Goal: Task Accomplishment & Management: Complete application form

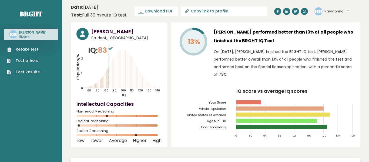
click at [32, 48] on link "Retake test" at bounding box center [23, 49] width 33 height 6
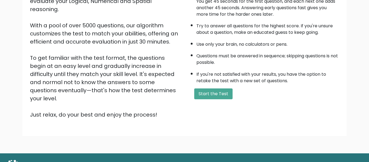
scroll to position [86, 0]
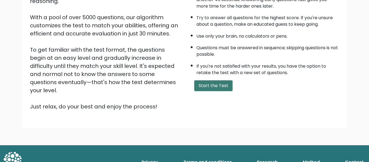
click at [215, 81] on button "Start the Test" at bounding box center [213, 85] width 38 height 11
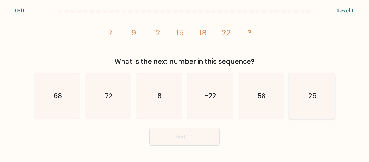
click at [321, 95] on icon "25" at bounding box center [311, 95] width 45 height 45
click at [185, 82] on input "f. 25" at bounding box center [184, 81] width 0 height 1
radio input "true"
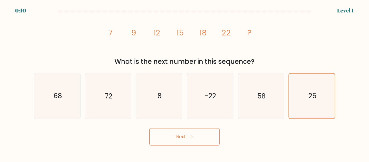
click at [230, 137] on div "Next" at bounding box center [185, 135] width 308 height 20
click at [221, 137] on div "Next" at bounding box center [185, 135] width 308 height 20
click at [214, 136] on button "Next" at bounding box center [184, 136] width 70 height 17
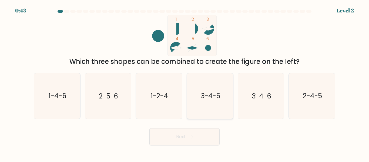
click at [211, 102] on icon "3-4-5" at bounding box center [209, 95] width 45 height 45
click at [185, 82] on input "d. 3-4-5" at bounding box center [184, 81] width 0 height 1
radio input "true"
click at [199, 133] on button "Next" at bounding box center [184, 136] width 70 height 17
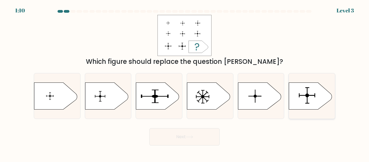
click at [295, 102] on icon at bounding box center [310, 95] width 43 height 27
click at [185, 82] on input "f." at bounding box center [184, 81] width 0 height 1
radio input "true"
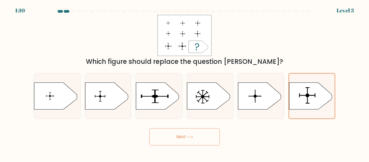
click at [188, 140] on button "Next" at bounding box center [184, 136] width 70 height 17
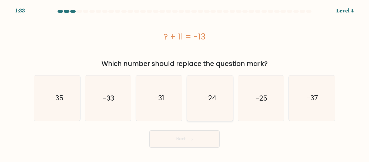
click at [214, 93] on text "-24" at bounding box center [210, 97] width 12 height 9
click at [185, 82] on input "d. -24" at bounding box center [184, 81] width 0 height 1
radio input "true"
click at [205, 137] on button "Next" at bounding box center [184, 138] width 70 height 17
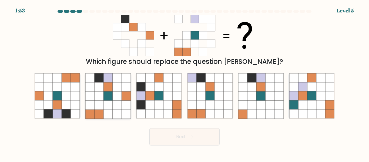
click at [119, 100] on icon at bounding box center [117, 95] width 9 height 9
click at [184, 82] on input "b." at bounding box center [184, 81] width 0 height 1
radio input "true"
click at [172, 140] on button "Next" at bounding box center [184, 136] width 70 height 17
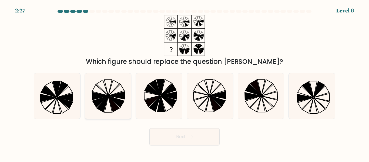
click at [117, 108] on icon at bounding box center [113, 104] width 11 height 16
click at [184, 82] on input "b." at bounding box center [184, 81] width 0 height 1
radio input "true"
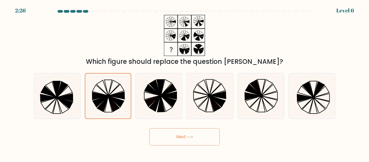
click at [173, 142] on button "Next" at bounding box center [184, 136] width 70 height 17
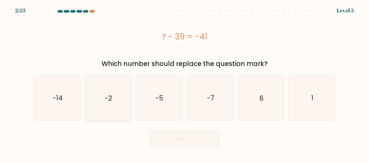
click at [102, 104] on icon "-2" at bounding box center [107, 97] width 45 height 45
click at [184, 82] on input "b. -2" at bounding box center [184, 81] width 0 height 1
radio input "true"
click at [157, 136] on button "Next" at bounding box center [184, 138] width 70 height 17
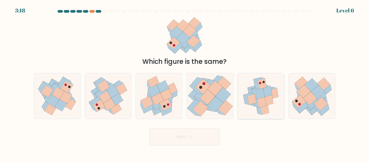
click at [263, 89] on icon at bounding box center [260, 93] width 9 height 11
click at [185, 82] on input "e." at bounding box center [184, 81] width 0 height 1
radio input "true"
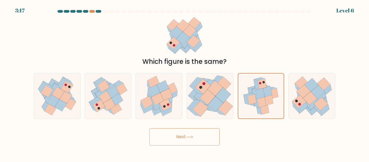
click at [212, 134] on button "Next" at bounding box center [184, 136] width 70 height 17
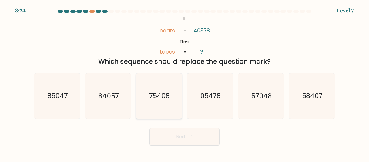
click at [152, 98] on text "75408" at bounding box center [159, 95] width 21 height 9
click at [184, 82] on input "c. 75408" at bounding box center [184, 81] width 0 height 1
radio input "true"
click at [168, 131] on button "Next" at bounding box center [184, 136] width 70 height 17
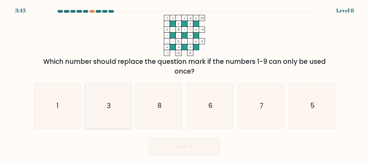
click at [121, 110] on icon "3" at bounding box center [107, 105] width 45 height 45
click at [184, 82] on input "b. 3" at bounding box center [184, 81] width 0 height 1
radio input "true"
click at [171, 147] on button "Next" at bounding box center [184, 146] width 70 height 17
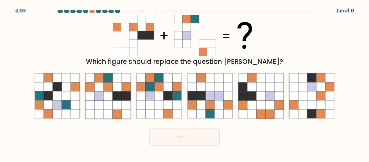
click at [120, 118] on icon at bounding box center [117, 113] width 9 height 9
click at [184, 82] on input "b." at bounding box center [184, 81] width 0 height 1
radio input "true"
click at [179, 142] on button "Next" at bounding box center [184, 136] width 70 height 17
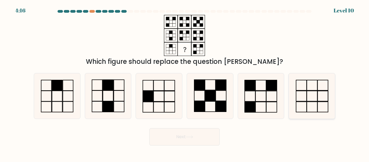
click at [308, 92] on icon at bounding box center [311, 95] width 45 height 45
click at [185, 82] on input "f." at bounding box center [184, 81] width 0 height 1
radio input "true"
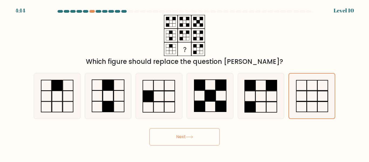
click at [200, 136] on button "Next" at bounding box center [184, 136] width 70 height 17
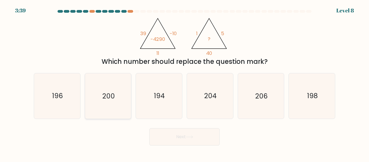
click at [121, 100] on icon "200" at bounding box center [107, 95] width 45 height 45
click at [184, 82] on input "b. 200" at bounding box center [184, 81] width 0 height 1
radio input "true"
click at [166, 137] on button "Next" at bounding box center [184, 136] width 70 height 17
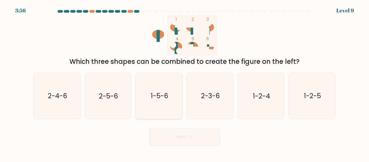
click at [161, 113] on icon "1-5-6" at bounding box center [158, 95] width 45 height 45
click at [184, 82] on input "c. 1-5-6" at bounding box center [184, 81] width 0 height 1
radio input "true"
click at [178, 136] on button "Next" at bounding box center [184, 136] width 70 height 17
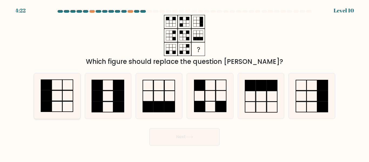
click at [51, 76] on icon at bounding box center [57, 95] width 45 height 45
click at [184, 81] on input "a." at bounding box center [184, 81] width 0 height 1
radio input "true"
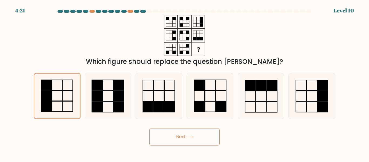
click at [161, 132] on button "Next" at bounding box center [184, 136] width 70 height 17
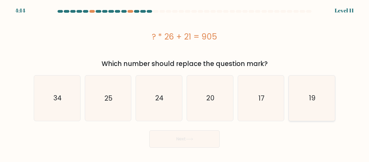
click at [318, 96] on icon "19" at bounding box center [311, 97] width 45 height 45
click at [185, 82] on input "f. 19" at bounding box center [184, 81] width 0 height 1
radio input "true"
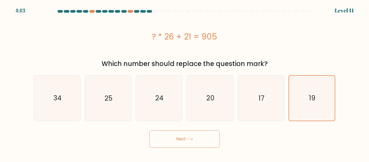
click at [206, 135] on button "Next" at bounding box center [184, 138] width 70 height 17
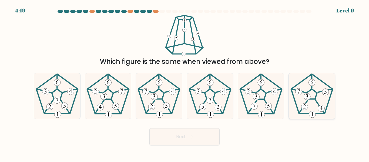
click at [319, 95] on icon at bounding box center [311, 95] width 45 height 45
click at [185, 82] on input "f." at bounding box center [184, 81] width 0 height 1
radio input "true"
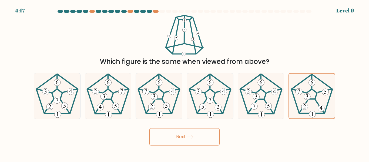
click at [207, 136] on button "Next" at bounding box center [184, 136] width 70 height 17
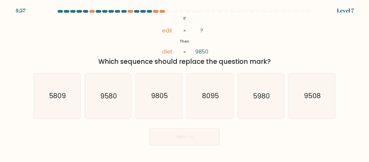
click at [208, 139] on button "Next" at bounding box center [184, 136] width 70 height 17
click at [261, 93] on text "5980" at bounding box center [261, 95] width 17 height 9
click at [185, 82] on input "e. 5980" at bounding box center [184, 81] width 0 height 1
radio input "true"
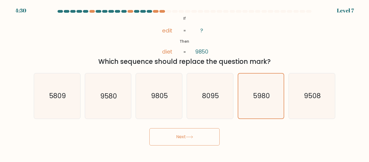
click at [212, 134] on button "Next" at bounding box center [184, 136] width 70 height 17
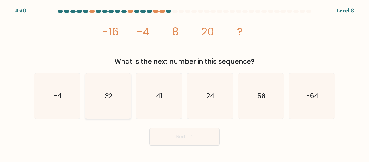
click at [117, 103] on icon "32" at bounding box center [107, 95] width 45 height 45
click at [184, 82] on input "b. 32" at bounding box center [184, 81] width 0 height 1
radio input "true"
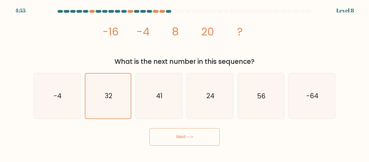
click at [165, 141] on button "Next" at bounding box center [184, 136] width 70 height 17
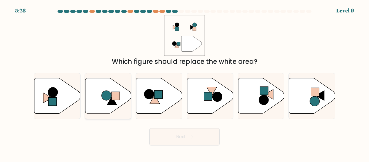
click at [112, 104] on icon at bounding box center [112, 100] width 10 height 9
click at [184, 82] on input "b." at bounding box center [184, 81] width 0 height 1
radio input "true"
click at [190, 143] on button "Next" at bounding box center [184, 136] width 70 height 17
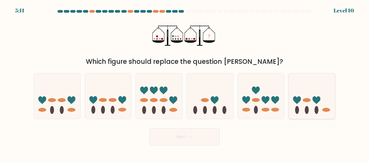
click at [306, 114] on icon at bounding box center [312, 96] width 46 height 38
click at [185, 82] on input "f." at bounding box center [184, 81] width 0 height 1
radio input "true"
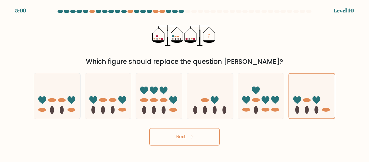
click at [193, 134] on button "Next" at bounding box center [184, 136] width 70 height 17
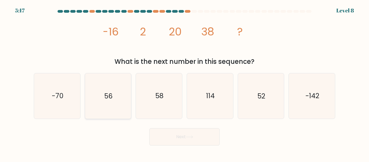
click at [115, 110] on icon "56" at bounding box center [107, 95] width 45 height 45
click at [184, 82] on input "b. 56" at bounding box center [184, 81] width 0 height 1
radio input "true"
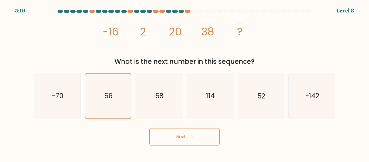
click at [157, 134] on button "Next" at bounding box center [184, 136] width 70 height 17
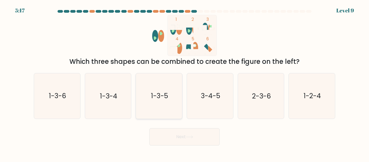
click at [159, 117] on icon "1-3-5" at bounding box center [158, 95] width 45 height 45
click at [184, 82] on input "c. 1-3-5" at bounding box center [184, 81] width 0 height 1
radio input "true"
click at [170, 137] on button "Next" at bounding box center [184, 136] width 70 height 17
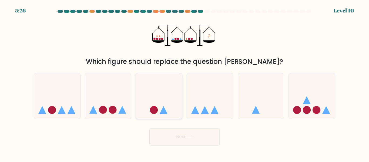
click at [162, 108] on icon at bounding box center [159, 96] width 46 height 38
click at [184, 82] on input "c." at bounding box center [184, 81] width 0 height 1
radio input "true"
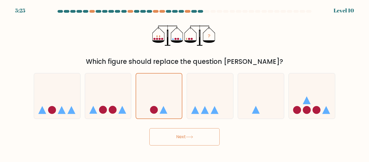
click at [173, 132] on button "Next" at bounding box center [184, 136] width 70 height 17
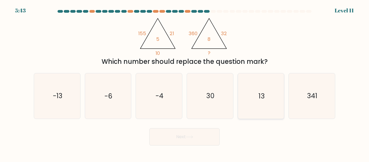
click at [255, 97] on icon "13" at bounding box center [260, 95] width 45 height 45
click at [185, 82] on input "e. 13" at bounding box center [184, 81] width 0 height 1
radio input "true"
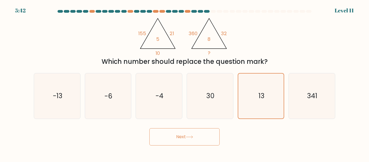
click at [198, 138] on button "Next" at bounding box center [184, 136] width 70 height 17
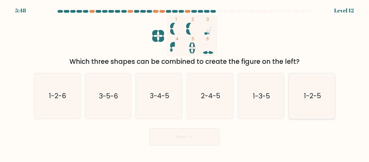
click at [302, 93] on icon "1-2-5" at bounding box center [311, 95] width 45 height 45
click at [185, 82] on input "f. 1-2-5" at bounding box center [184, 81] width 0 height 1
radio input "true"
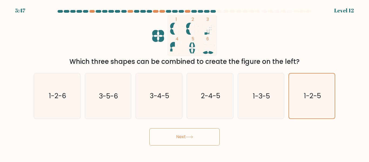
click at [197, 141] on button "Next" at bounding box center [184, 136] width 70 height 17
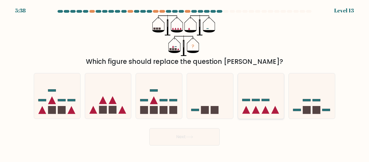
click at [246, 93] on icon at bounding box center [261, 96] width 46 height 38
click at [185, 82] on input "e." at bounding box center [184, 81] width 0 height 1
radio input "true"
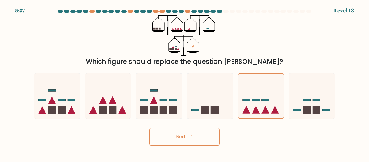
click at [198, 139] on button "Next" at bounding box center [184, 136] width 70 height 17
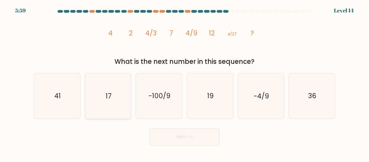
click at [92, 79] on icon "17" at bounding box center [107, 95] width 45 height 45
click at [184, 81] on input "b. 17" at bounding box center [184, 81] width 0 height 1
radio input "true"
click at [207, 139] on button "Next" at bounding box center [184, 136] width 70 height 17
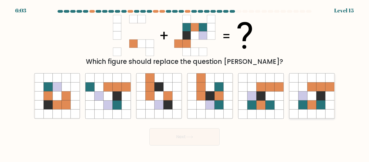
click at [291, 109] on icon at bounding box center [293, 113] width 9 height 9
click at [185, 82] on input "f." at bounding box center [184, 81] width 0 height 1
radio input "true"
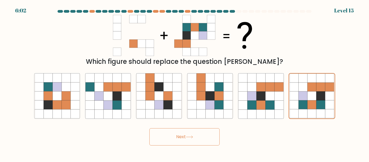
click at [201, 142] on button "Next" at bounding box center [184, 136] width 70 height 17
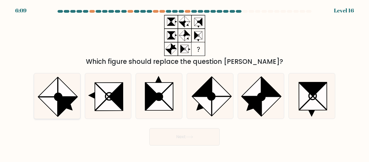
click at [50, 98] on icon at bounding box center [47, 106] width 19 height 19
click at [184, 82] on input "a." at bounding box center [184, 81] width 0 height 1
radio input "true"
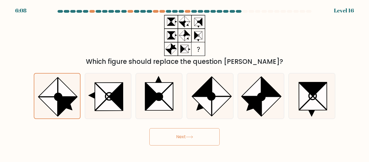
click at [159, 132] on button "Next" at bounding box center [184, 136] width 70 height 17
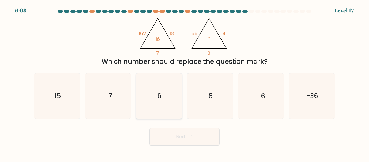
click at [164, 101] on icon "6" at bounding box center [158, 95] width 45 height 45
click at [184, 82] on input "c. 6" at bounding box center [184, 81] width 0 height 1
radio input "true"
click at [175, 134] on button "Next" at bounding box center [184, 136] width 70 height 17
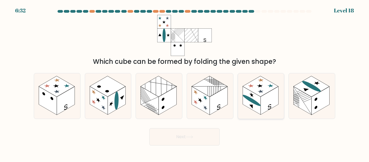
click at [264, 95] on rect at bounding box center [270, 100] width 18 height 28
click at [185, 82] on input "e." at bounding box center [184, 81] width 0 height 1
radio input "true"
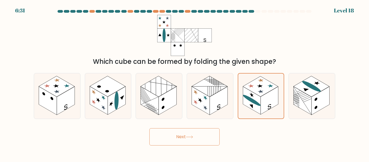
click at [201, 132] on button "Next" at bounding box center [184, 136] width 70 height 17
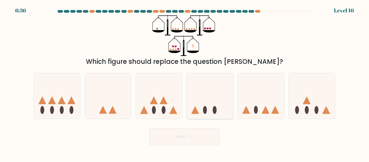
click at [204, 92] on icon at bounding box center [210, 96] width 46 height 38
click at [185, 82] on input "d." at bounding box center [184, 81] width 0 height 1
radio input "true"
click at [198, 135] on button "Next" at bounding box center [184, 136] width 70 height 17
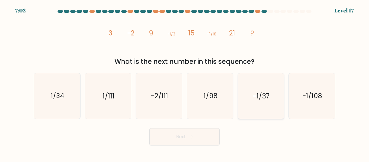
click at [252, 108] on icon "-1/37" at bounding box center [260, 95] width 45 height 45
click at [185, 82] on input "e. -1/37" at bounding box center [184, 81] width 0 height 1
radio input "true"
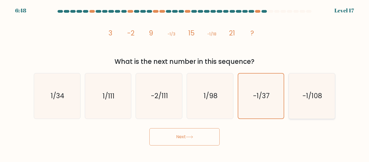
click at [302, 101] on icon "-1/108" at bounding box center [311, 95] width 45 height 45
click at [185, 82] on input "f. -1/108" at bounding box center [184, 81] width 0 height 1
radio input "true"
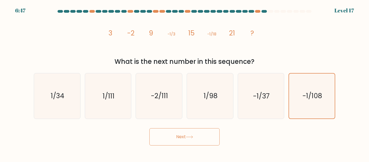
click at [207, 137] on button "Next" at bounding box center [184, 136] width 70 height 17
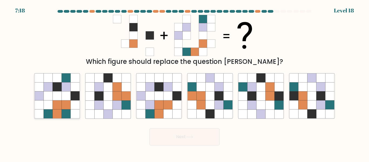
click at [57, 110] on icon at bounding box center [57, 113] width 9 height 9
click at [184, 82] on input "a." at bounding box center [184, 81] width 0 height 1
radio input "true"
click at [173, 143] on button "Next" at bounding box center [184, 136] width 70 height 17
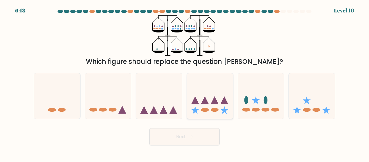
click at [208, 99] on icon at bounding box center [210, 96] width 46 height 38
click at [185, 82] on input "d." at bounding box center [184, 81] width 0 height 1
radio input "true"
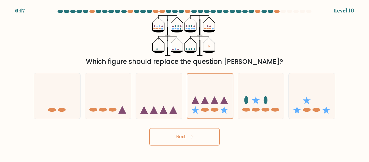
click at [191, 132] on button "Next" at bounding box center [184, 136] width 70 height 17
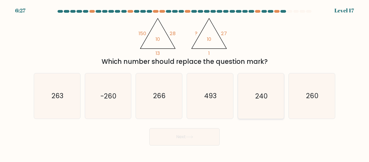
click at [261, 95] on text "240" at bounding box center [261, 95] width 12 height 9
click at [185, 82] on input "e. 240" at bounding box center [184, 81] width 0 height 1
radio input "true"
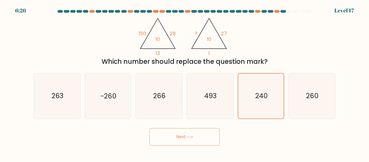
click at [202, 135] on button "Next" at bounding box center [184, 136] width 70 height 17
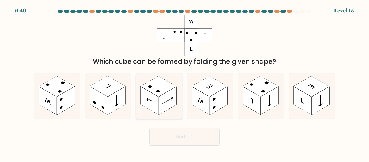
click at [156, 91] on circle at bounding box center [157, 91] width 5 height 3
click at [184, 82] on input "c." at bounding box center [184, 81] width 0 height 1
radio input "true"
click at [75, 104] on icon at bounding box center [57, 95] width 46 height 45
click at [184, 82] on input "a." at bounding box center [184, 81] width 0 height 1
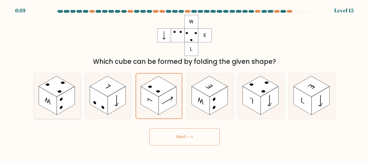
radio input "true"
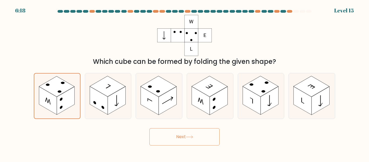
click at [153, 129] on button "Next" at bounding box center [184, 136] width 70 height 17
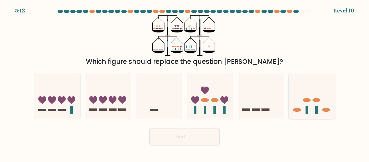
click at [300, 106] on icon at bounding box center [312, 96] width 46 height 38
click at [185, 82] on input "f." at bounding box center [184, 81] width 0 height 1
radio input "true"
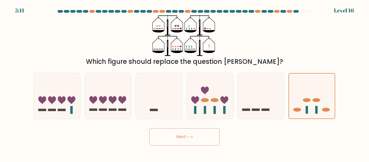
click at [212, 137] on button "Next" at bounding box center [184, 136] width 70 height 17
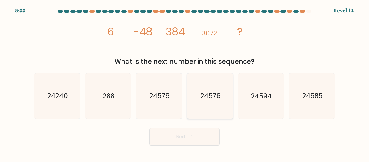
click at [218, 109] on icon "24576" at bounding box center [209, 95] width 45 height 45
click at [185, 82] on input "d. 24576" at bounding box center [184, 81] width 0 height 1
radio input "true"
click at [184, 134] on button "Next" at bounding box center [184, 136] width 70 height 17
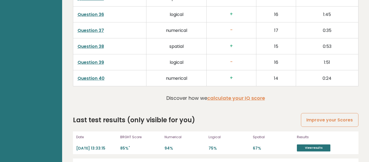
scroll to position [1431, 0]
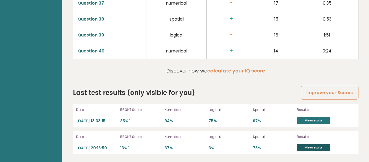
click at [301, 147] on link "View results" at bounding box center [313, 147] width 33 height 7
